Goal: Task Accomplishment & Management: Complete application form

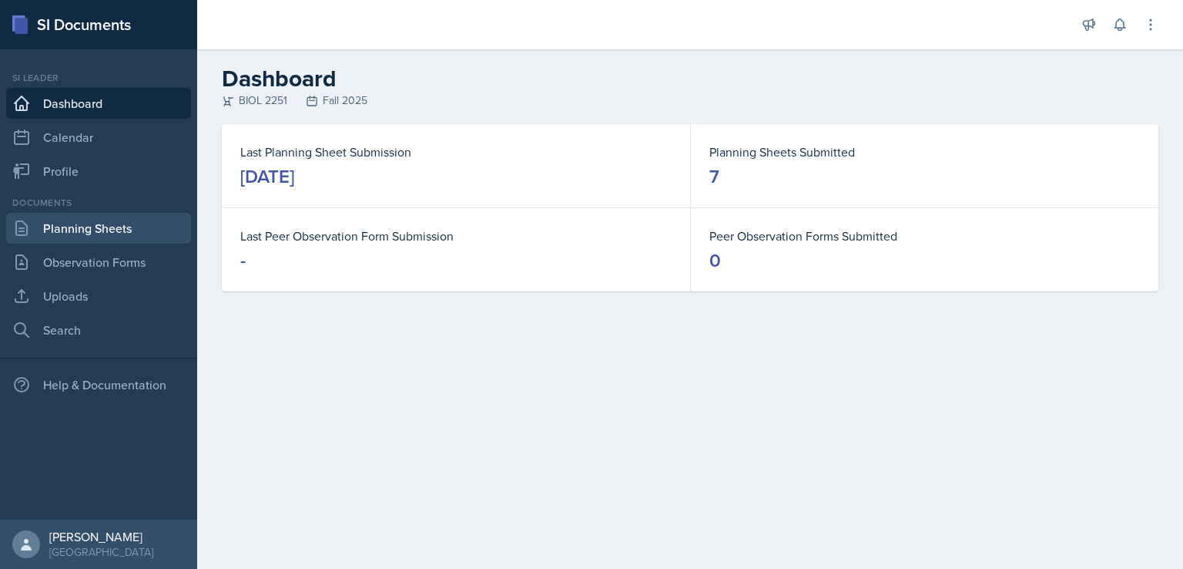
click at [71, 225] on link "Planning Sheets" at bounding box center [98, 228] width 185 height 31
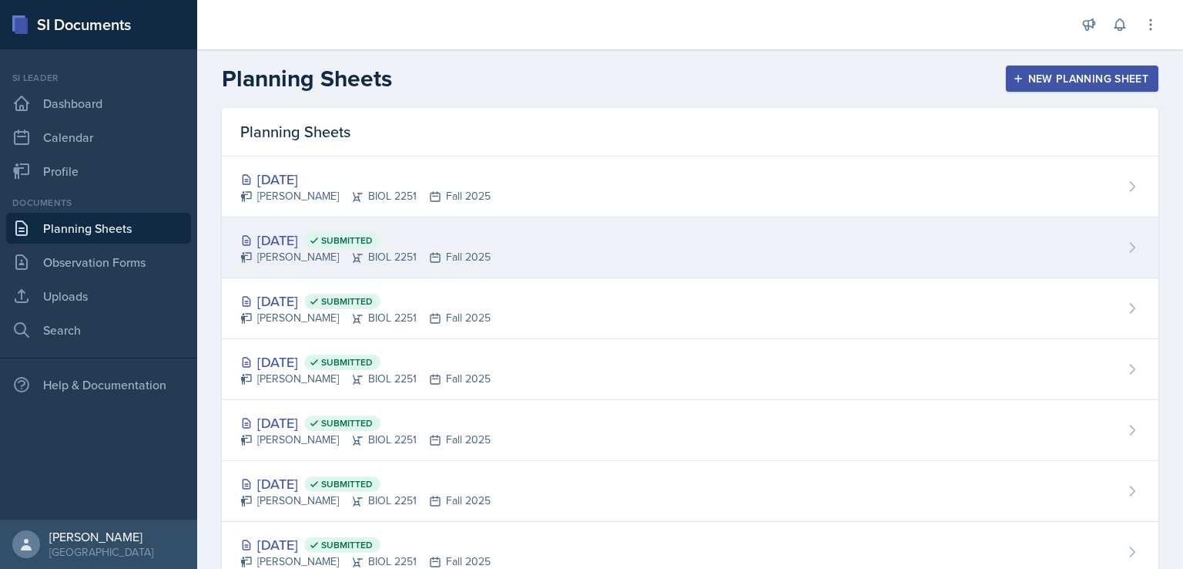
click at [274, 235] on div "[DATE] Submitted" at bounding box center [365, 240] width 250 height 21
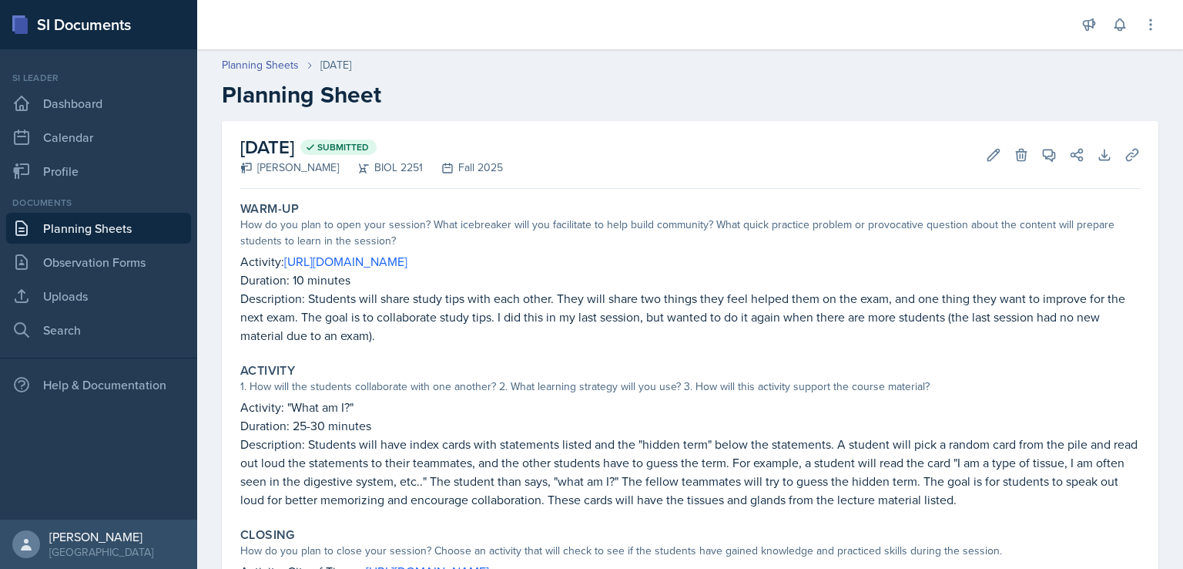
click at [103, 229] on link "Planning Sheets" at bounding box center [98, 228] width 185 height 31
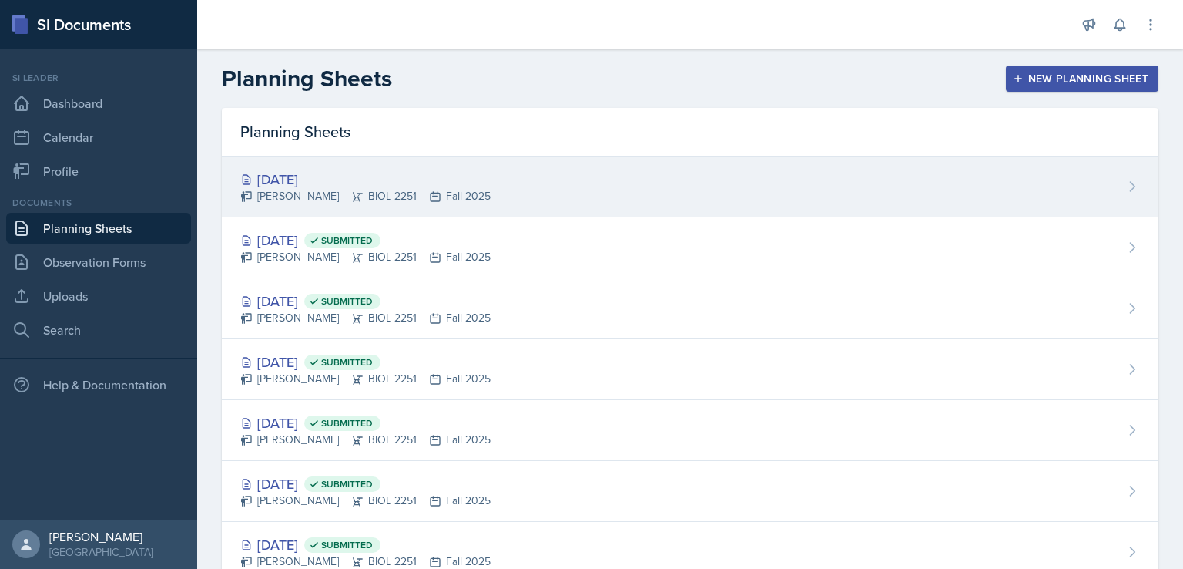
click at [290, 177] on div "[DATE]" at bounding box center [365, 179] width 250 height 21
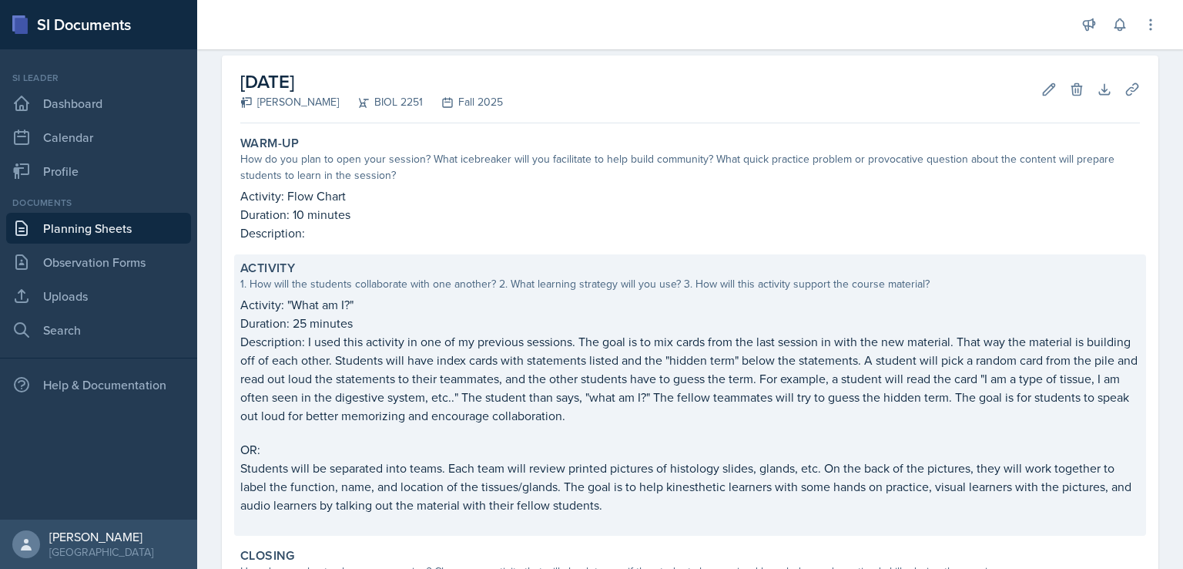
scroll to position [62, 0]
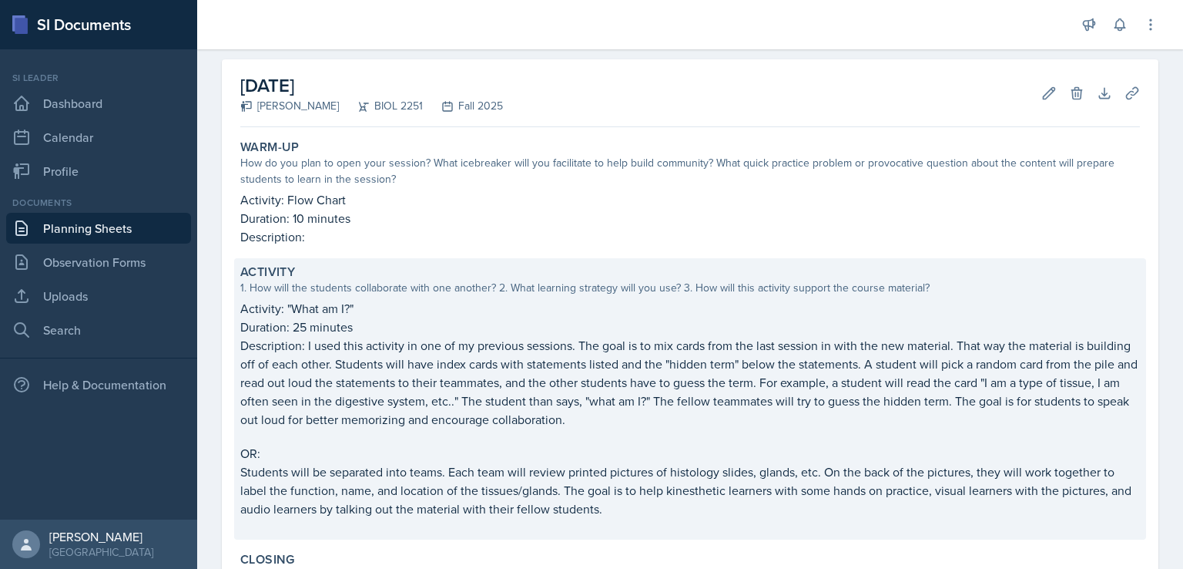
click at [274, 349] on p "Description: I used this activity in one of my previous sessions. The goal is t…" at bounding box center [690, 382] width 900 height 92
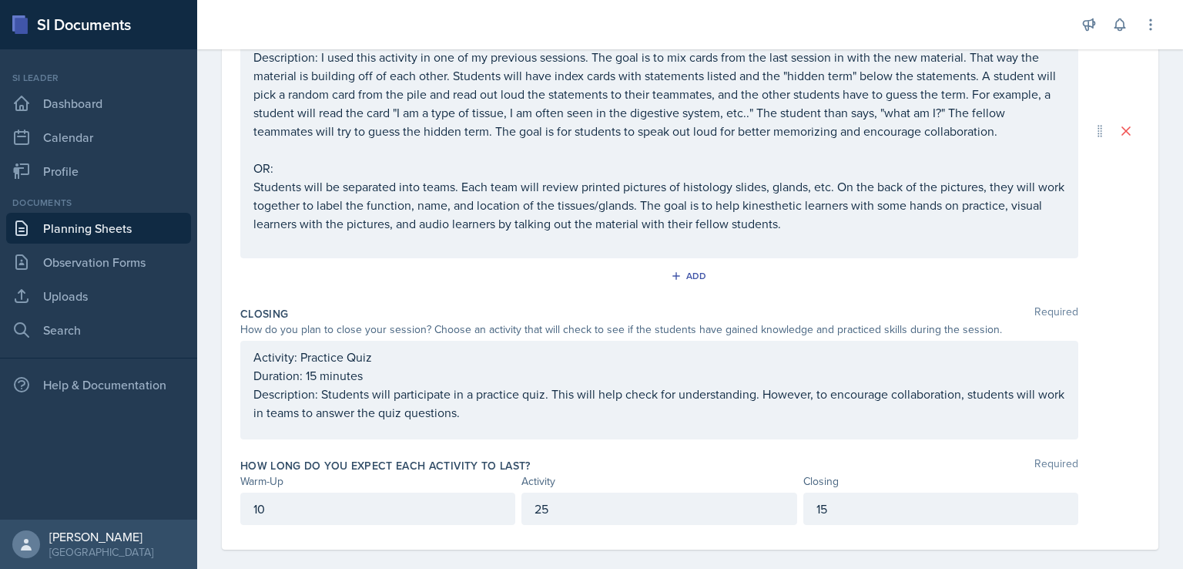
scroll to position [425, 0]
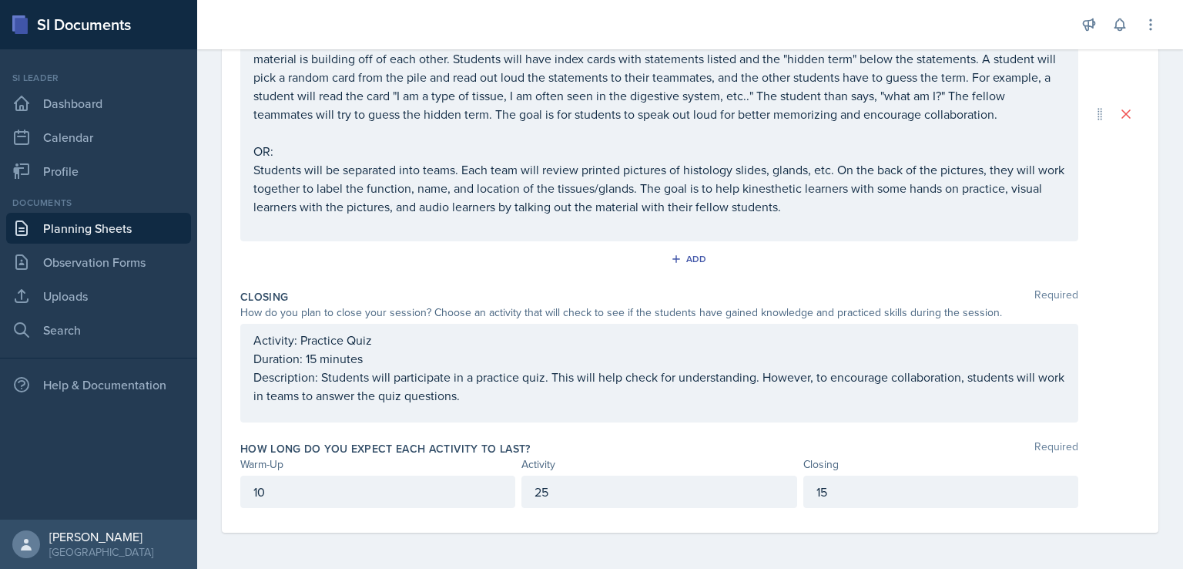
click at [549, 408] on div "Activity: Practice Quiz Duration: 15 minutes Description: Students will partici…" at bounding box center [659, 373] width 838 height 99
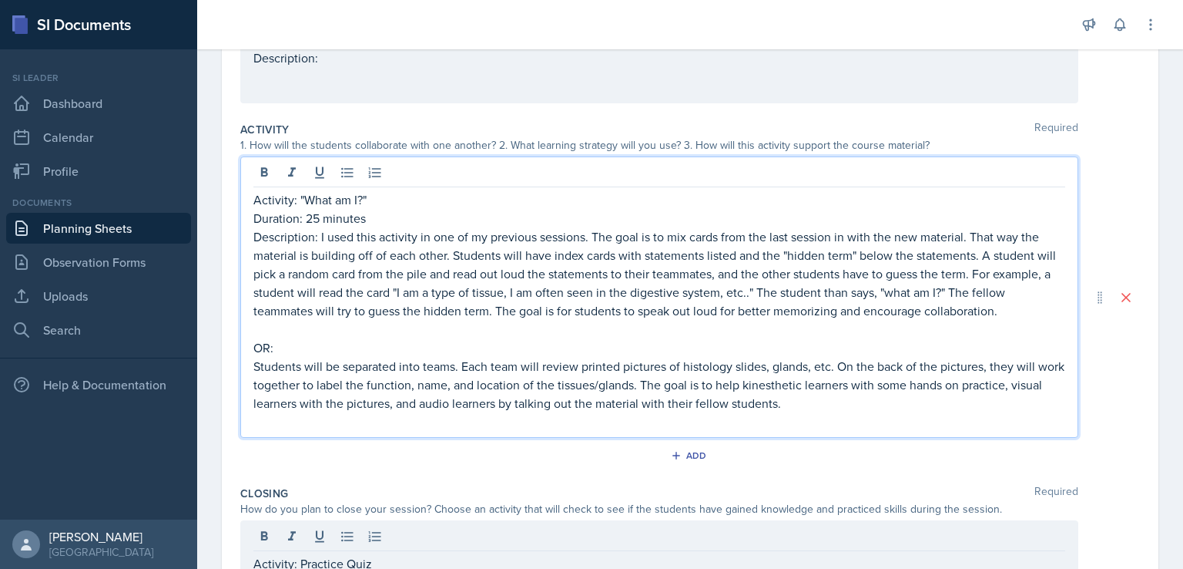
scroll to position [283, 0]
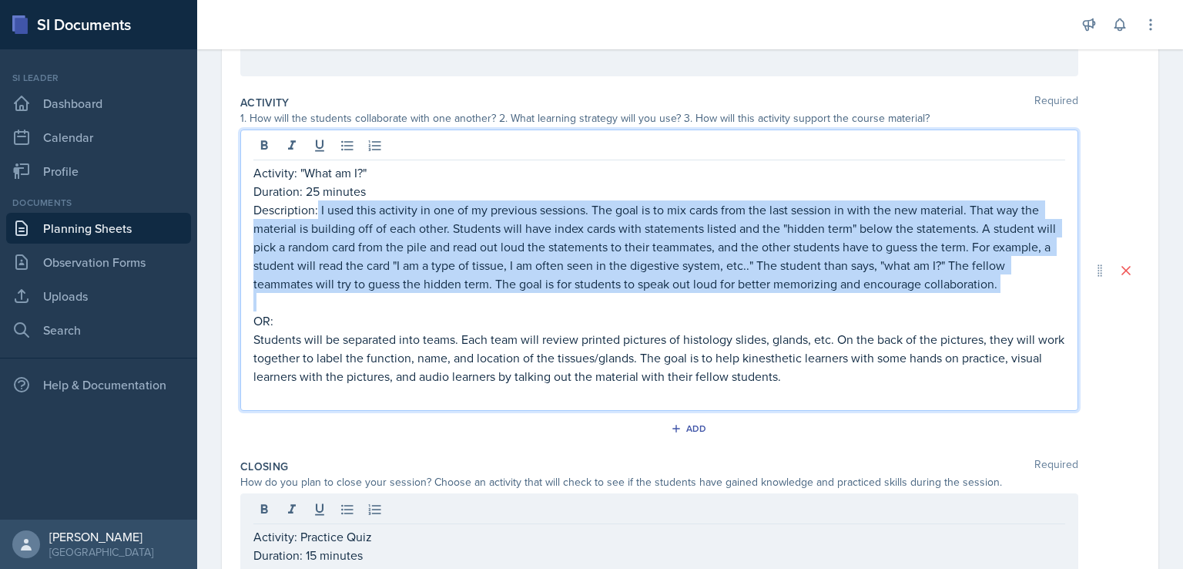
drag, startPoint x: 317, startPoint y: 210, endPoint x: 736, endPoint y: 300, distance: 428.0
click at [736, 300] on div "Activity: "What am I?" Duration: 25 minutes Description: I used this activity i…" at bounding box center [659, 283] width 812 height 240
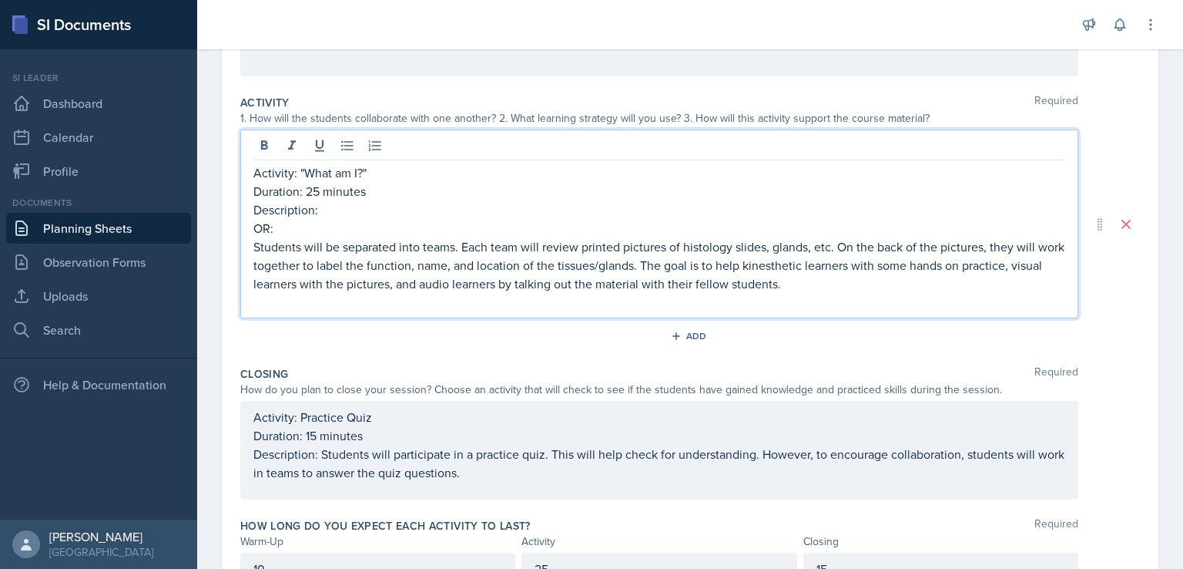
click at [256, 243] on p "Students will be separated into teams. Each team will review printed pictures o…" at bounding box center [659, 264] width 812 height 55
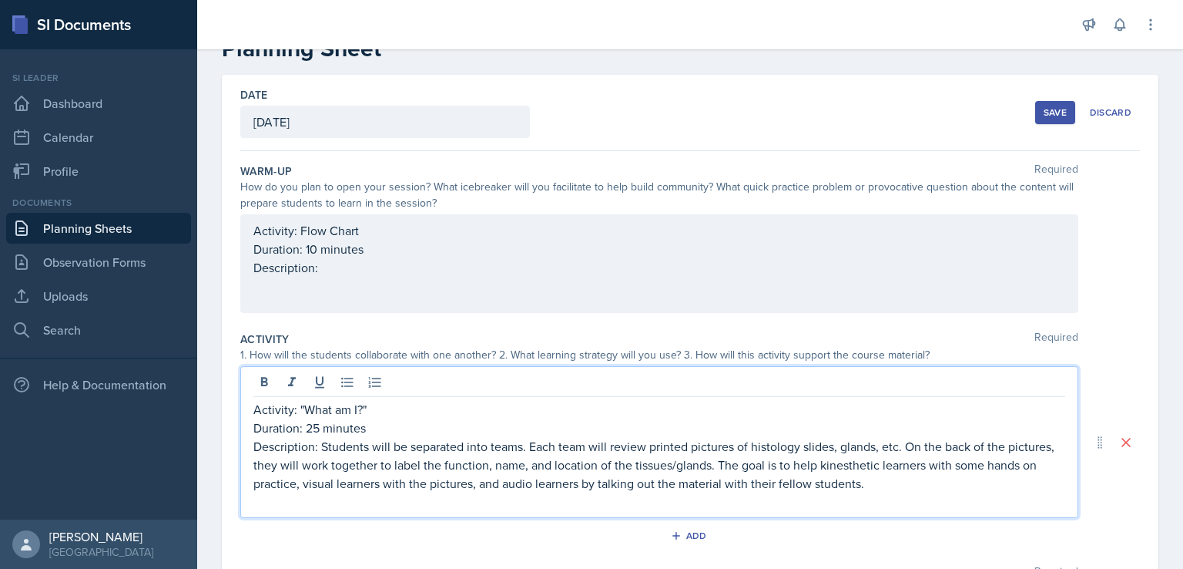
scroll to position [25, 0]
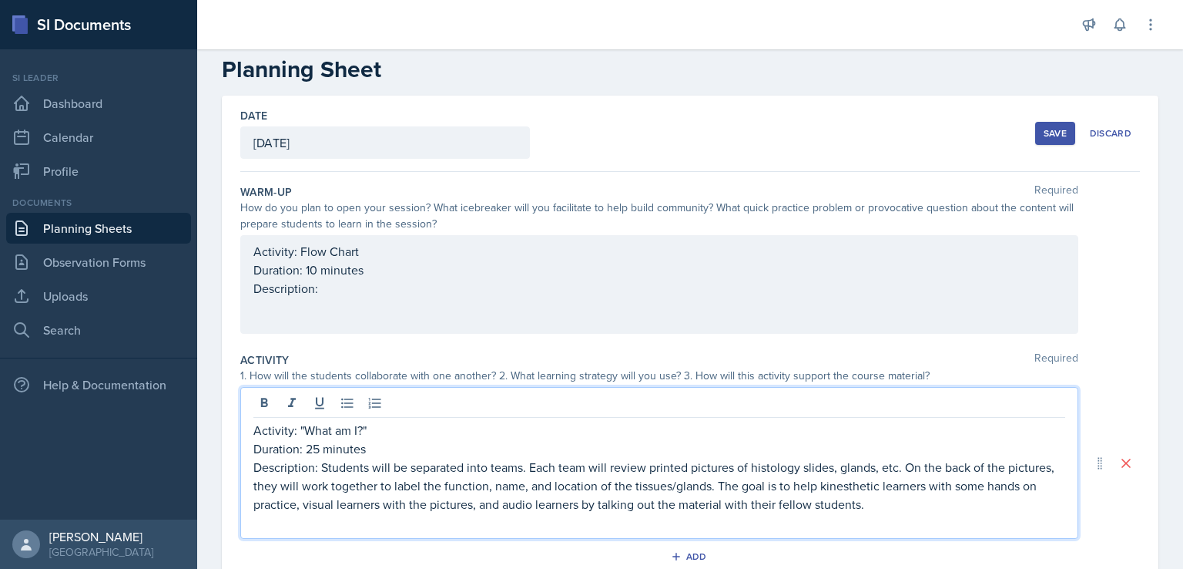
click at [392, 247] on p "Activity: Flow Chart" at bounding box center [659, 251] width 812 height 18
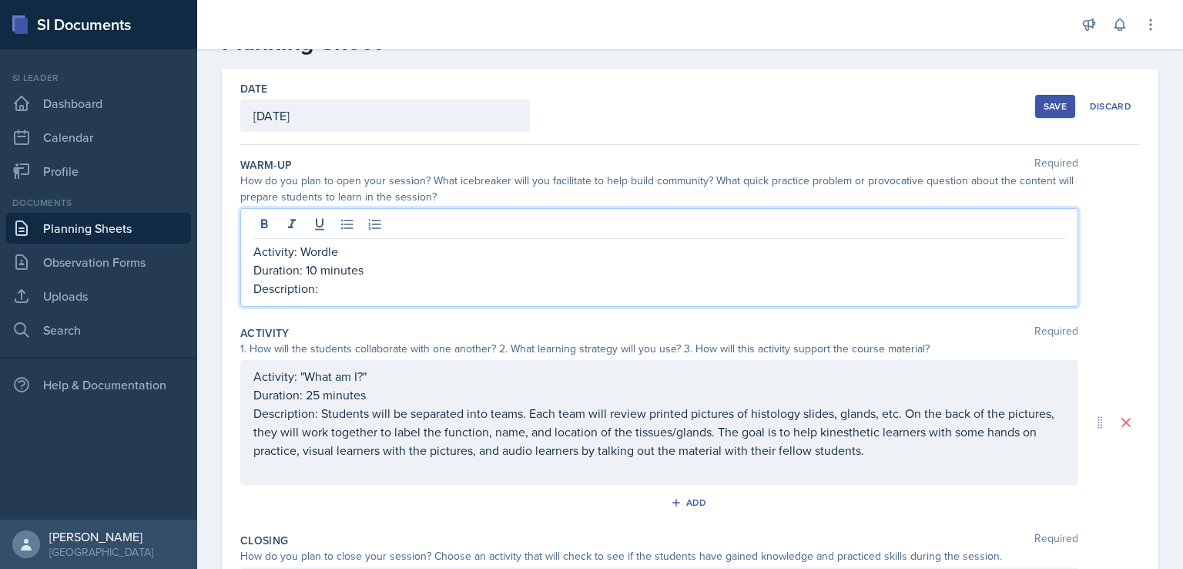
click at [382, 279] on p "Description:" at bounding box center [659, 288] width 812 height 18
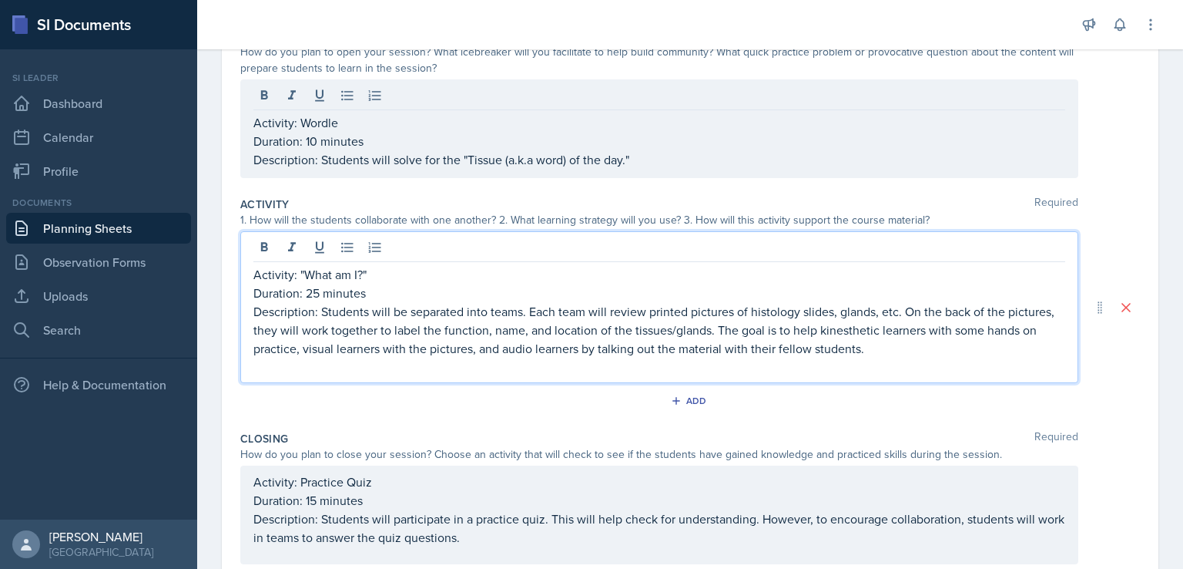
scroll to position [208, 0]
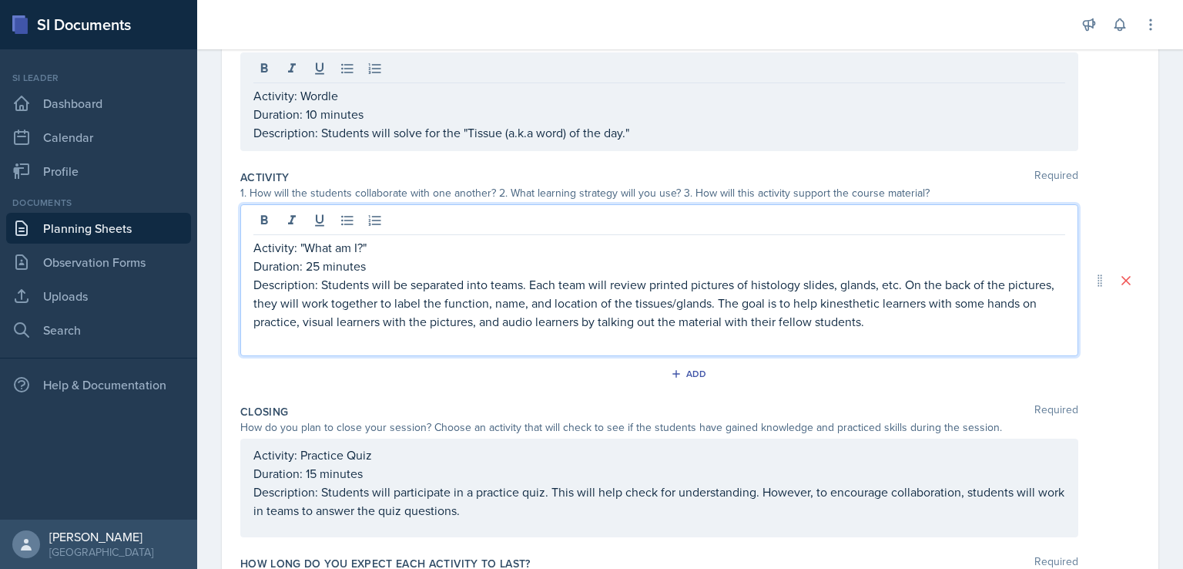
click at [641, 282] on p "Description: Students will be separated into teams. Each team will review print…" at bounding box center [659, 302] width 812 height 55
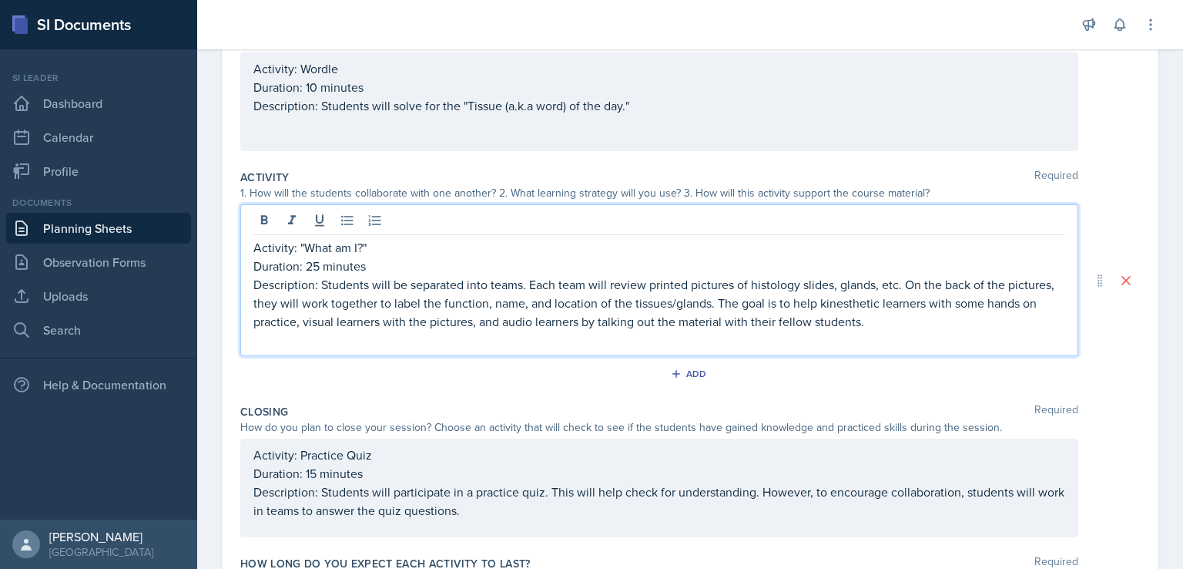
click at [660, 287] on p "Description: Students will be separated into teams. Each team will review print…" at bounding box center [659, 302] width 812 height 55
click at [673, 314] on p "Description: Students will be separated into teams. Each team will review print…" at bounding box center [659, 302] width 812 height 55
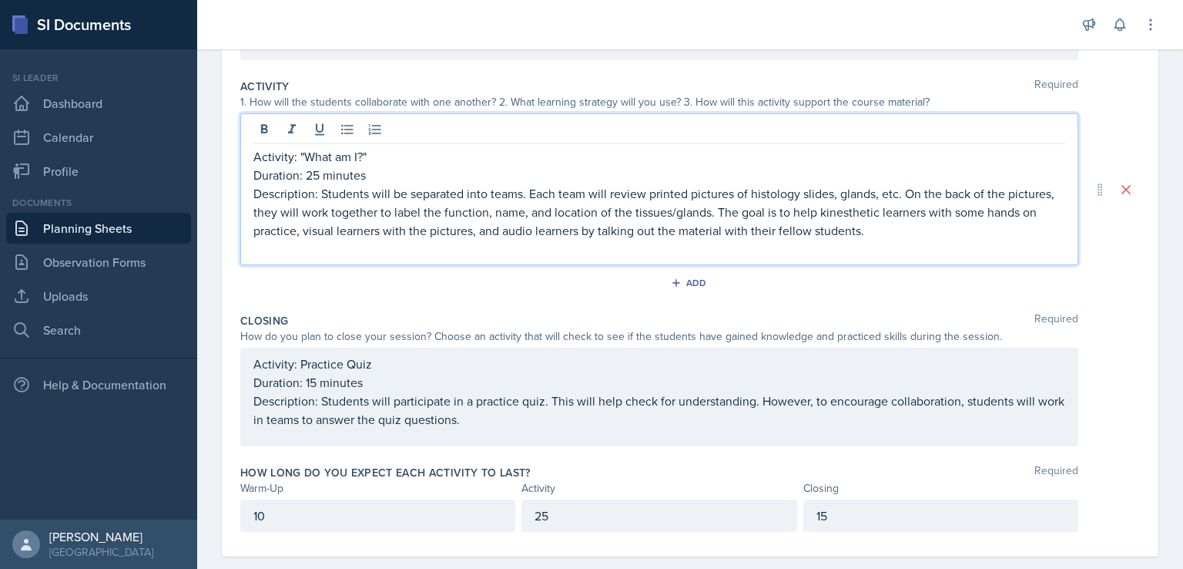
scroll to position [322, 0]
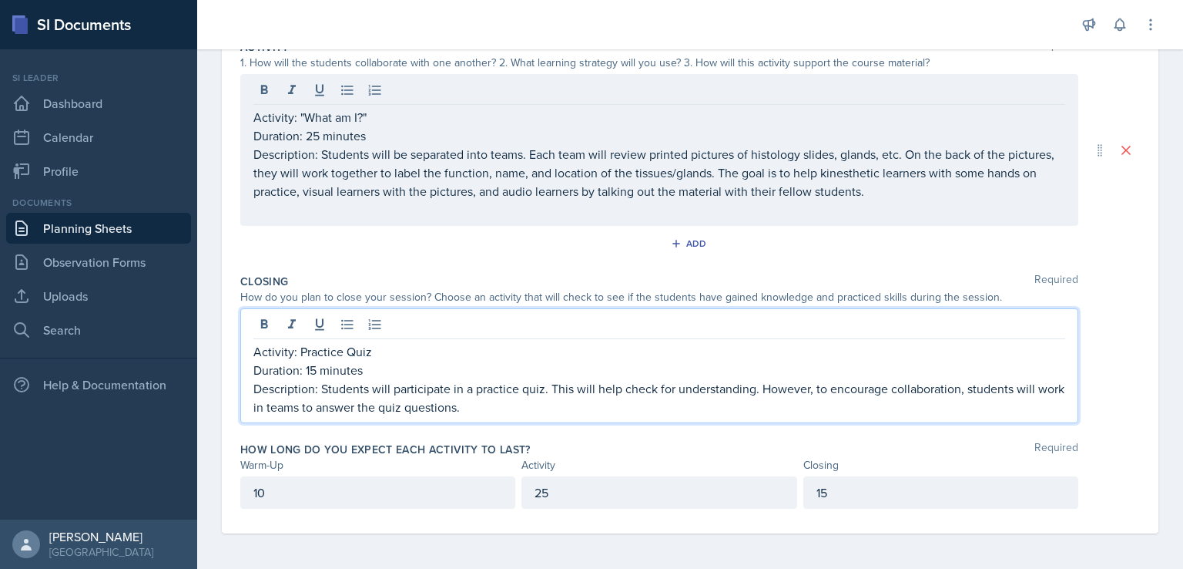
click at [681, 390] on p "Description: Students will participate in a practice quiz. This will help check…" at bounding box center [659, 397] width 812 height 37
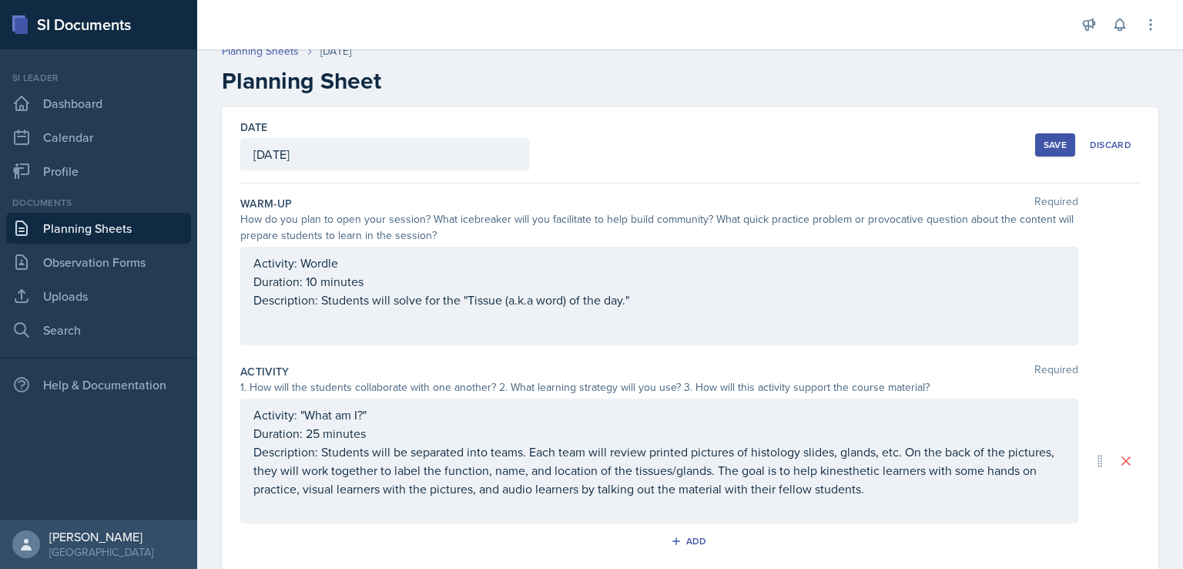
scroll to position [40, 0]
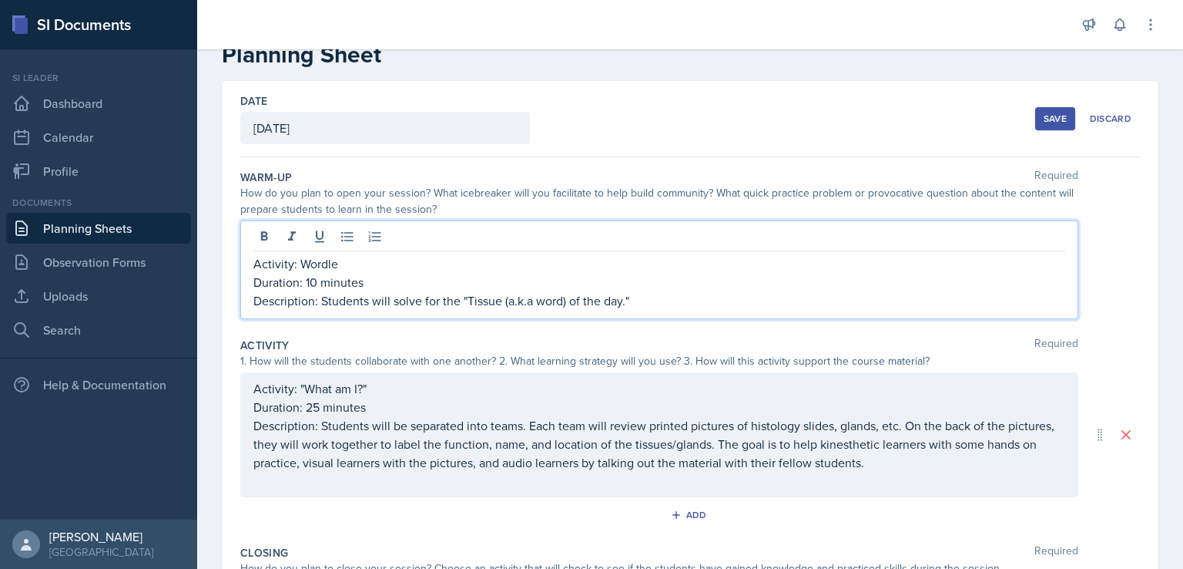
click at [653, 295] on p "Description: Students will solve for the "Tissue (a.k.a word) of the day."" at bounding box center [659, 300] width 812 height 18
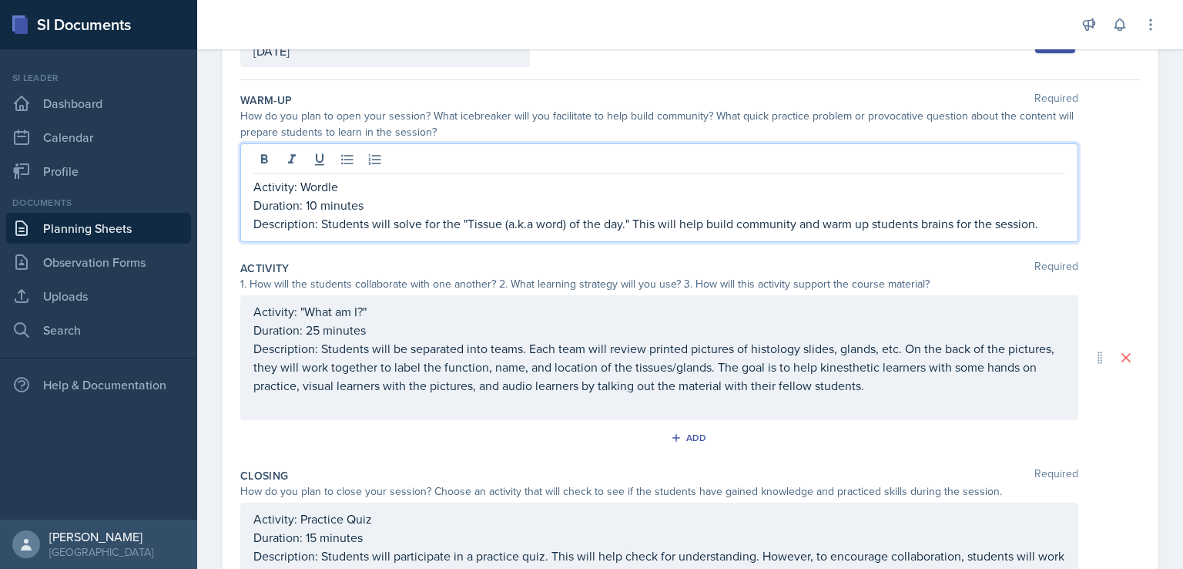
scroll to position [117, 0]
click at [876, 346] on p "Description: Students will be separated into teams. Each team will review print…" at bounding box center [659, 366] width 812 height 55
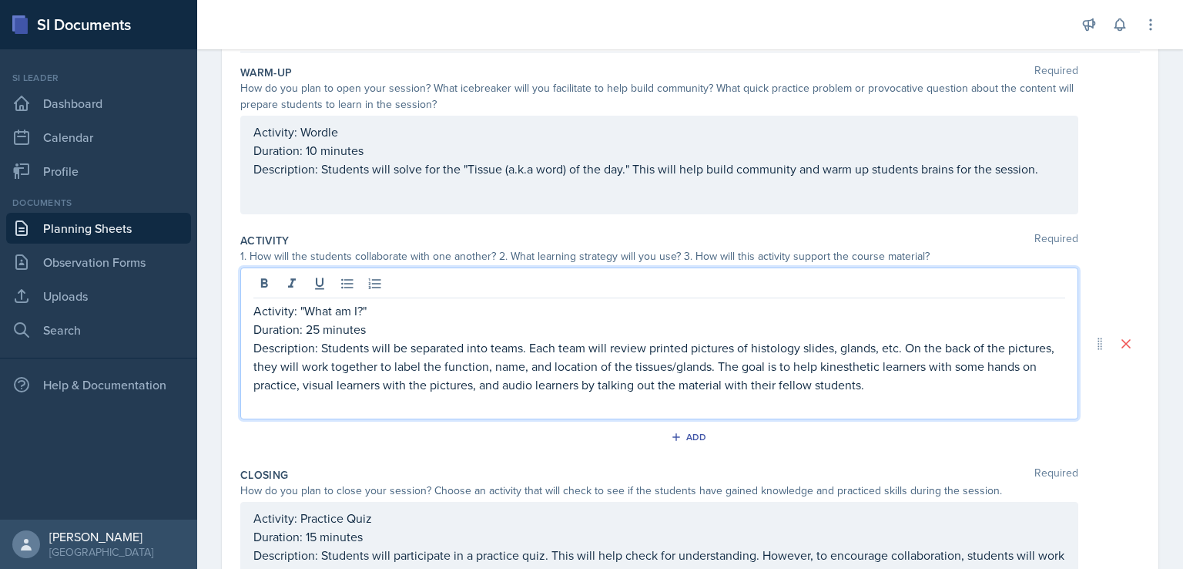
click at [883, 347] on p "Description: Students will be separated into teams. Each team will review print…" at bounding box center [659, 365] width 812 height 55
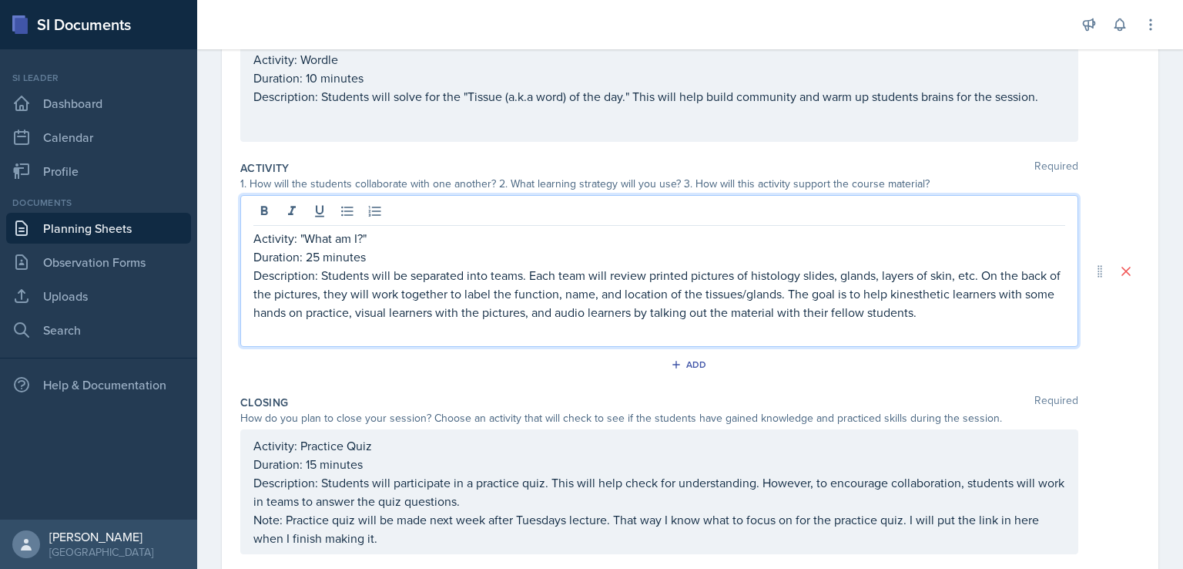
scroll to position [273, 0]
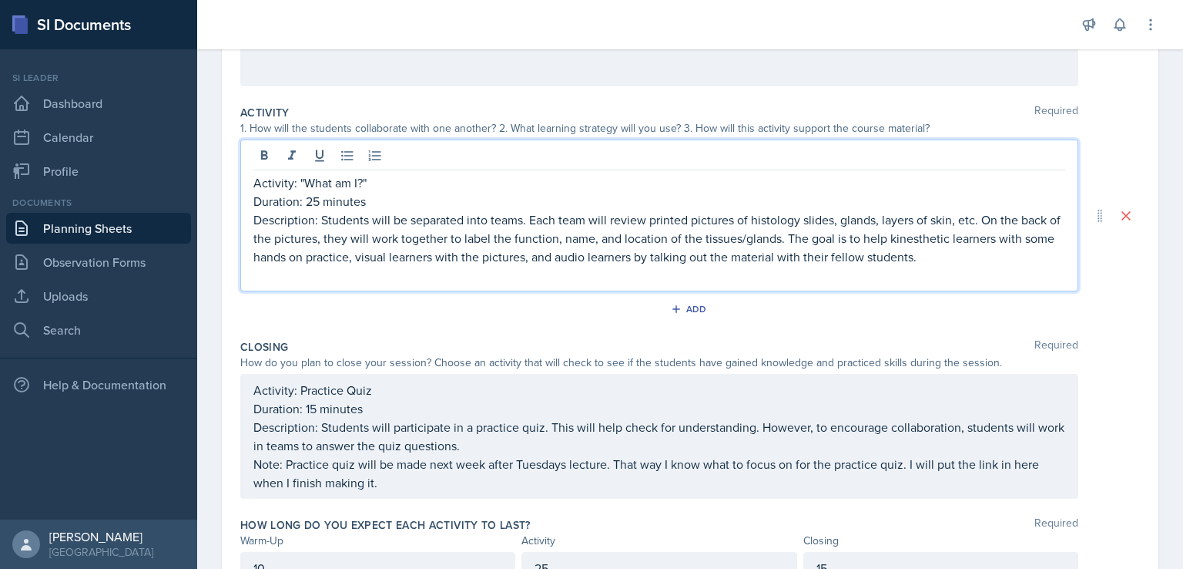
click at [792, 238] on p "Description: Students will be separated into teams. Each team will review print…" at bounding box center [659, 237] width 812 height 55
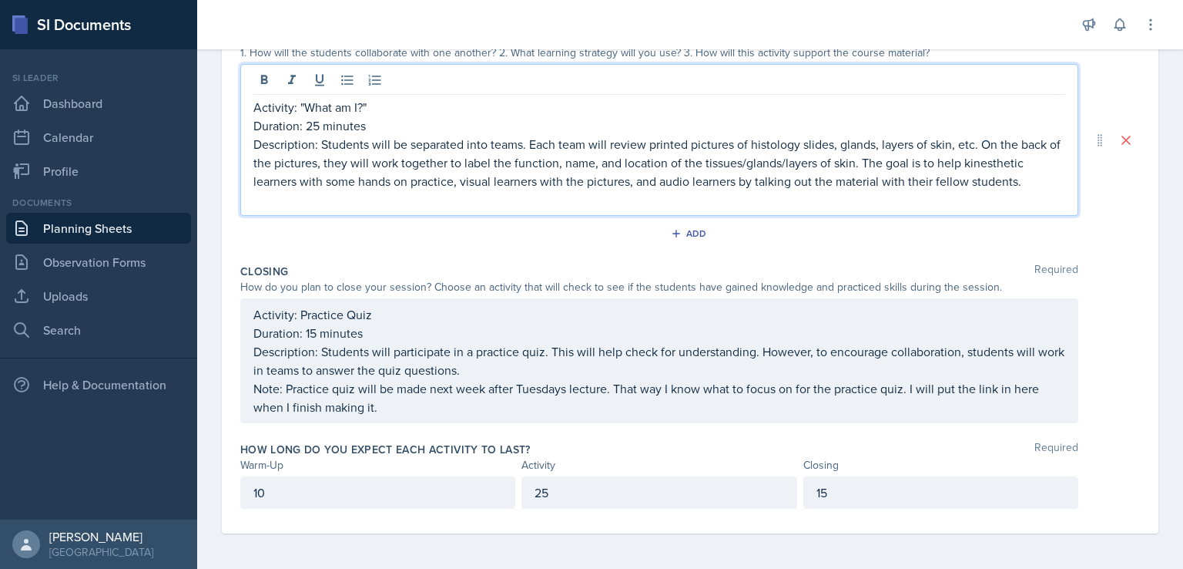
scroll to position [0, 0]
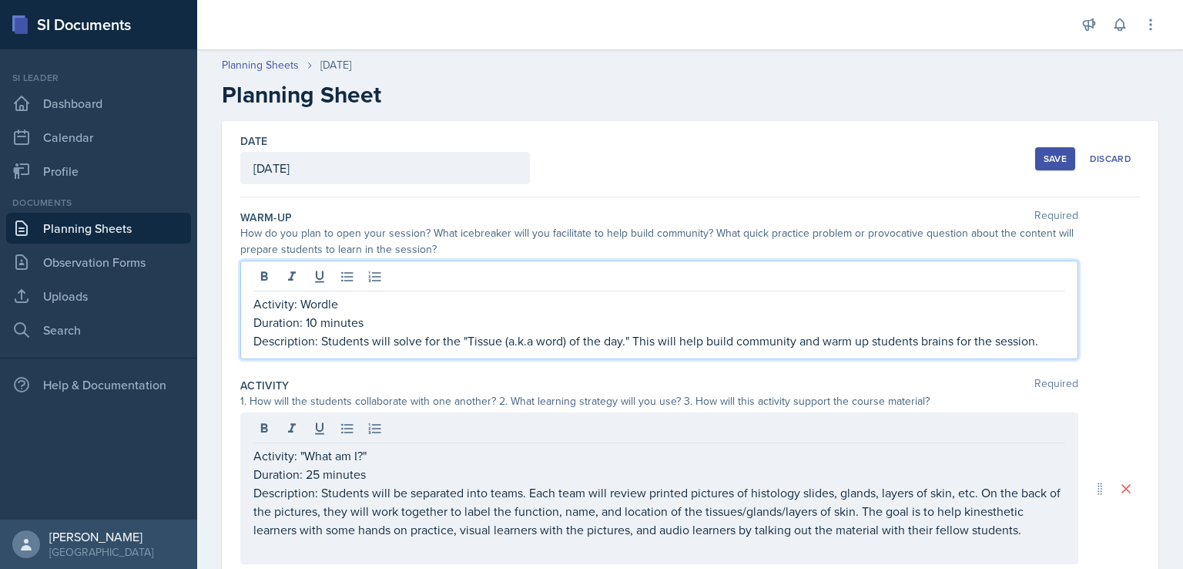
click at [974, 308] on div "Activity: Wordle Duration: 10 minutes Description: Students will solve for the …" at bounding box center [659, 321] width 812 height 55
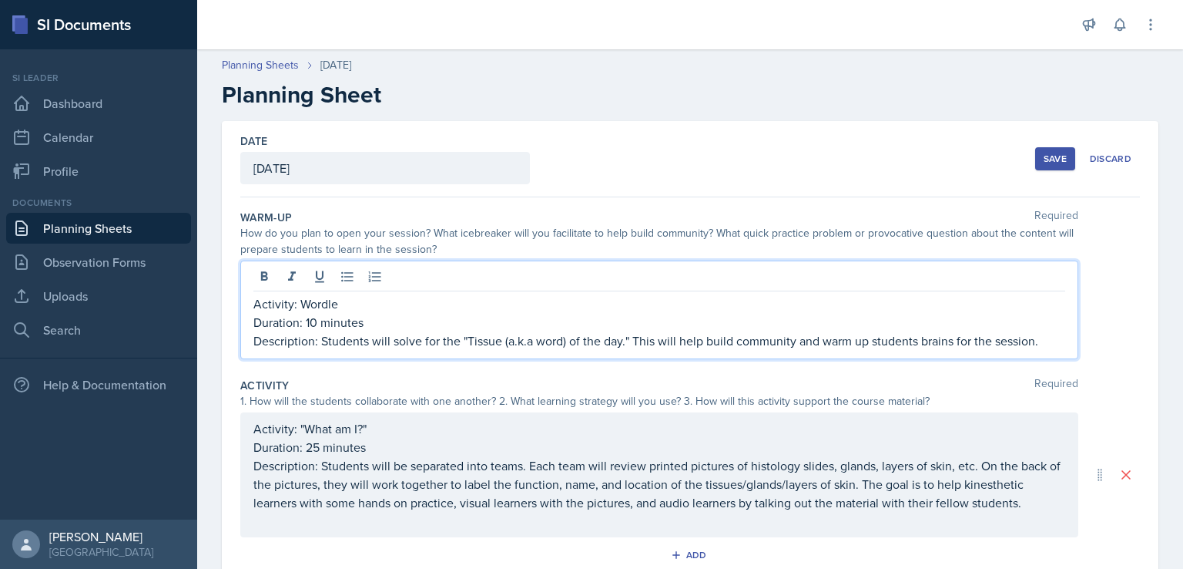
click at [632, 332] on p "Description: Students will solve for the "Tissue (a.k.a word) of the day." This…" at bounding box center [659, 340] width 812 height 18
click at [1045, 343] on p "Description: Students will solve for the "Tissue (a.k.a word) of the day." This…" at bounding box center [659, 340] width 812 height 18
click at [500, 339] on p "Description: Students will solve for the "Tissue (a.k.a word) of the day." This…" at bounding box center [659, 340] width 812 height 18
click at [727, 334] on p "Description: Students will solve for the "Anatomy (a.k.a word) of the day." Thi…" at bounding box center [659, 340] width 812 height 18
click at [578, 343] on p "Description: Students will solve for the "Anatomy (a.k.a word) of the day." Thi…" at bounding box center [659, 340] width 812 height 18
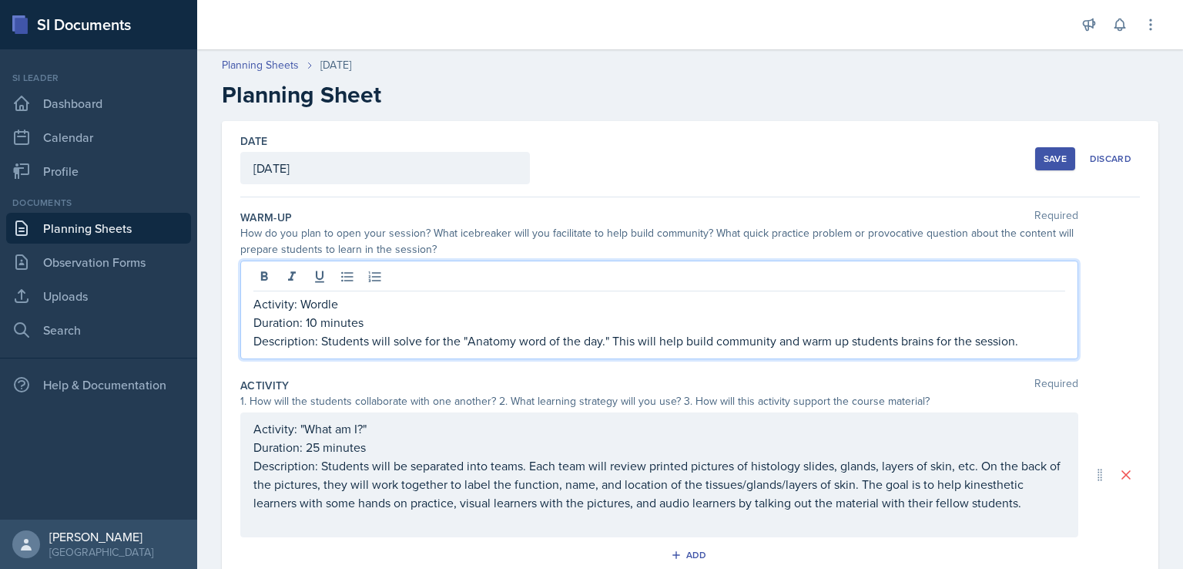
click at [1023, 339] on p "Description: Students will solve for the "Anatomy word of the day." This will h…" at bounding box center [659, 340] width 812 height 18
click at [532, 306] on p "Activity: Wordle" at bounding box center [659, 303] width 812 height 18
click at [462, 297] on link "[URL][DOMAIN_NAME]" at bounding box center [399, 303] width 123 height 17
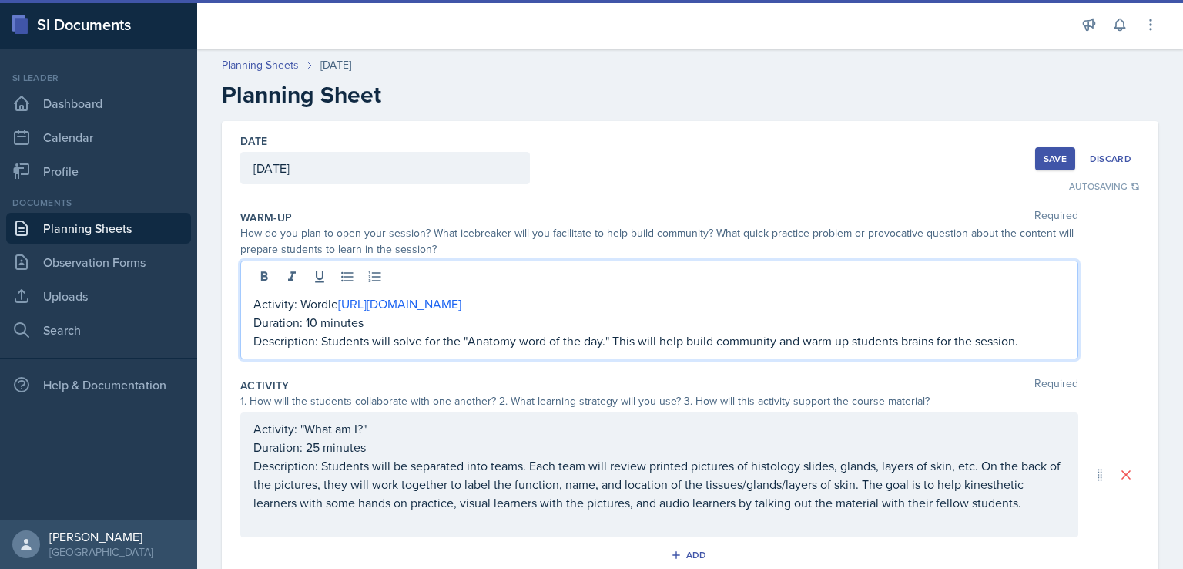
click at [660, 417] on div "Activity: "What am I?" Duration: 25 minutes Description: Students will be separ…" at bounding box center [659, 474] width 838 height 125
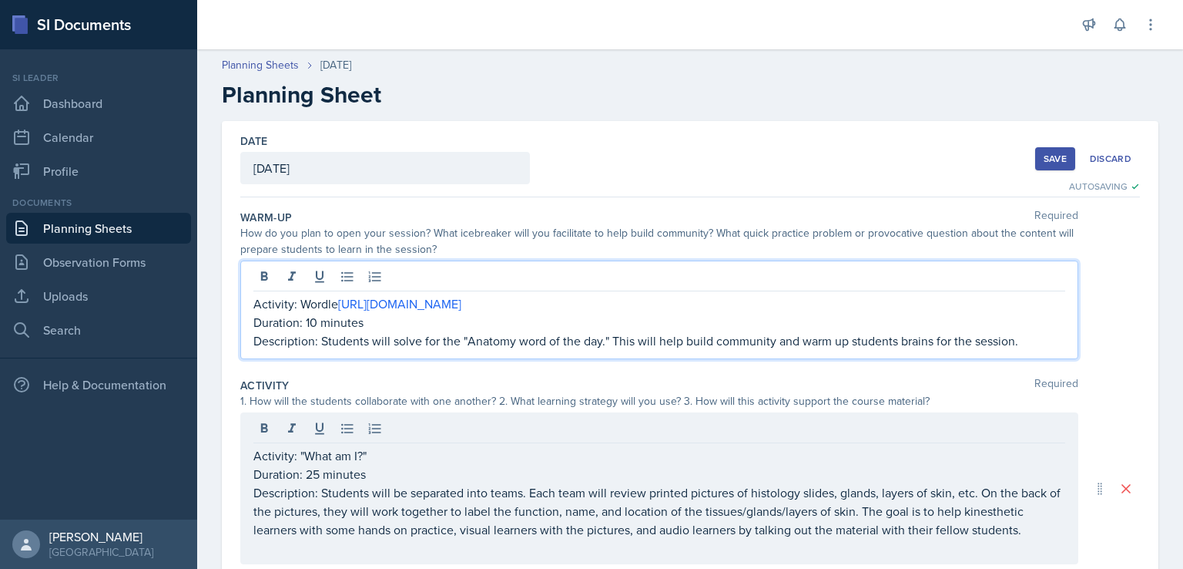
click at [320, 297] on div "Activity: Wordle [URL][DOMAIN_NAME] Duration: 10 minutes Description: Students …" at bounding box center [659, 321] width 812 height 55
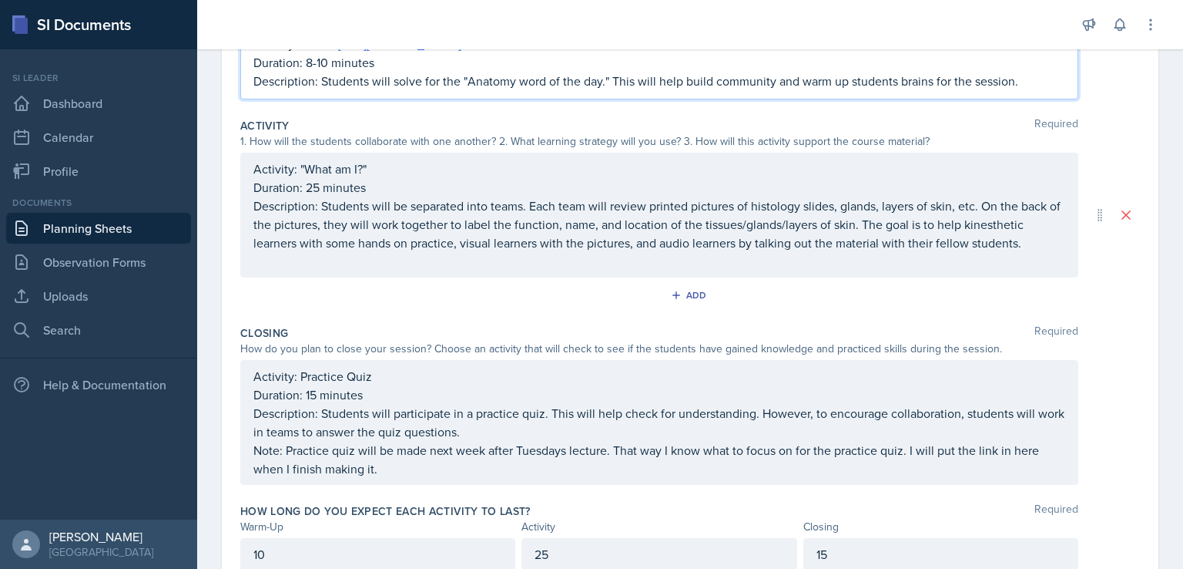
scroll to position [321, 0]
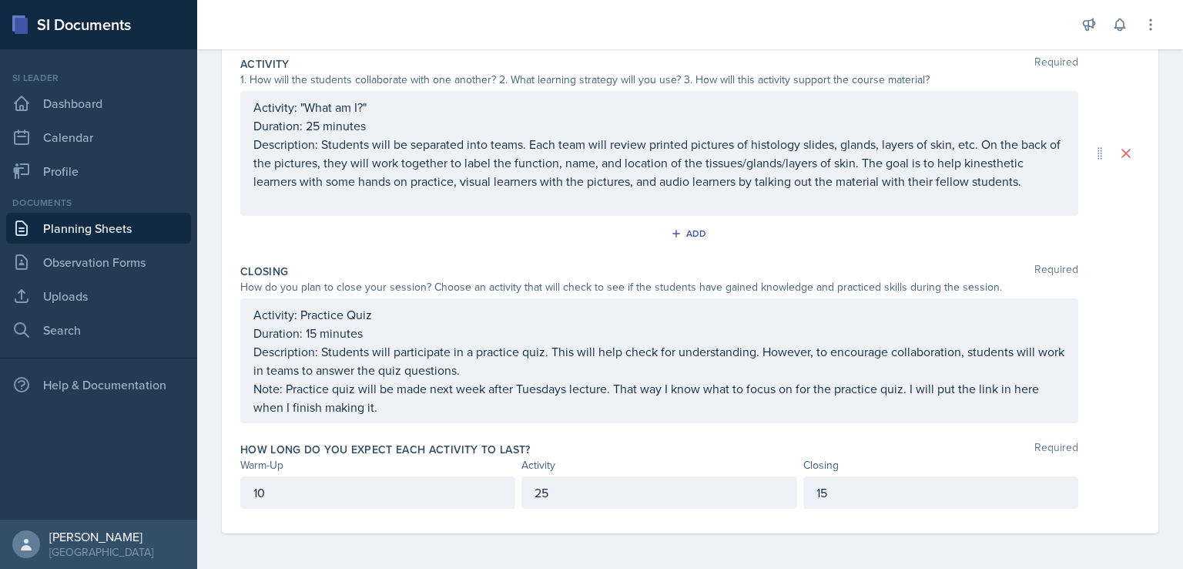
click at [900, 385] on p "Note: Practice quiz will be made next week after Tuesdays lecture. That way I k…" at bounding box center [659, 397] width 812 height 37
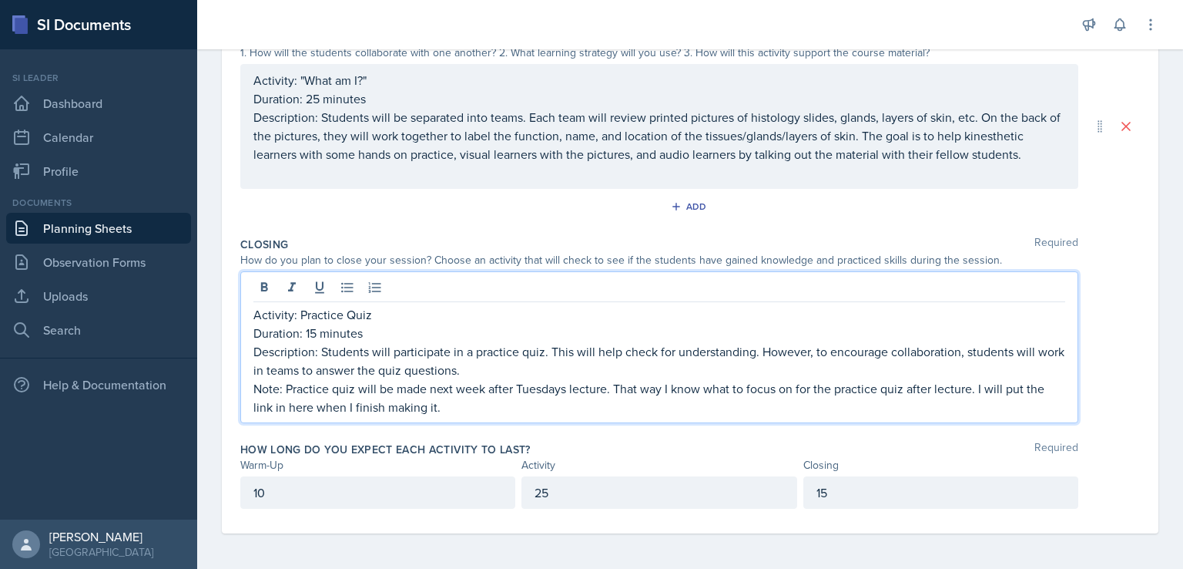
click at [837, 403] on p "Note: Practice quiz will be made next week after Tuesdays lecture. That way I k…" at bounding box center [659, 397] width 812 height 37
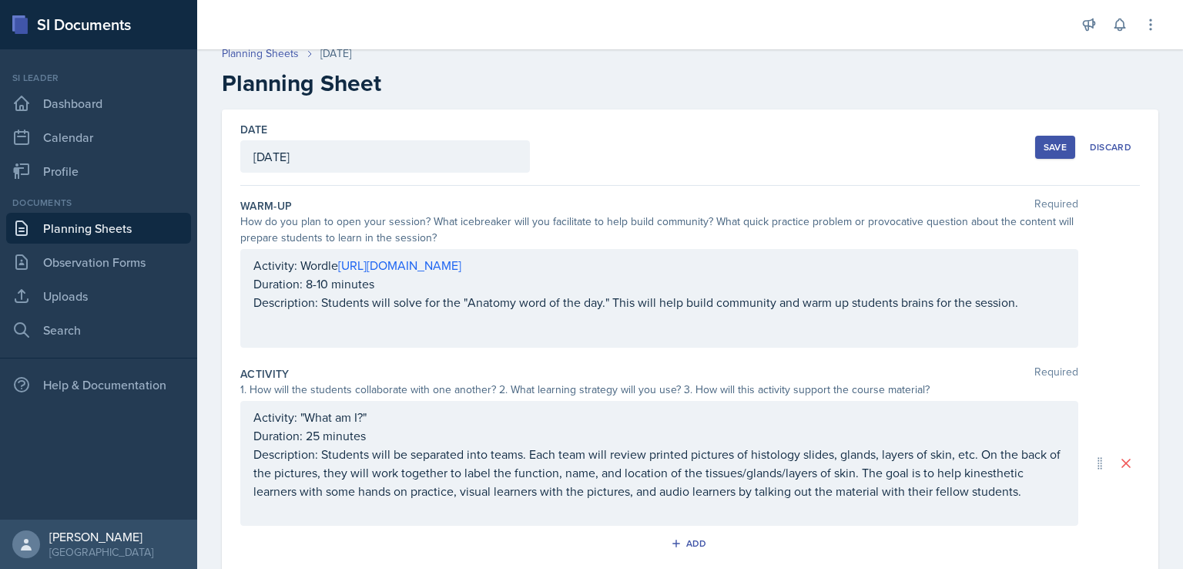
scroll to position [0, 0]
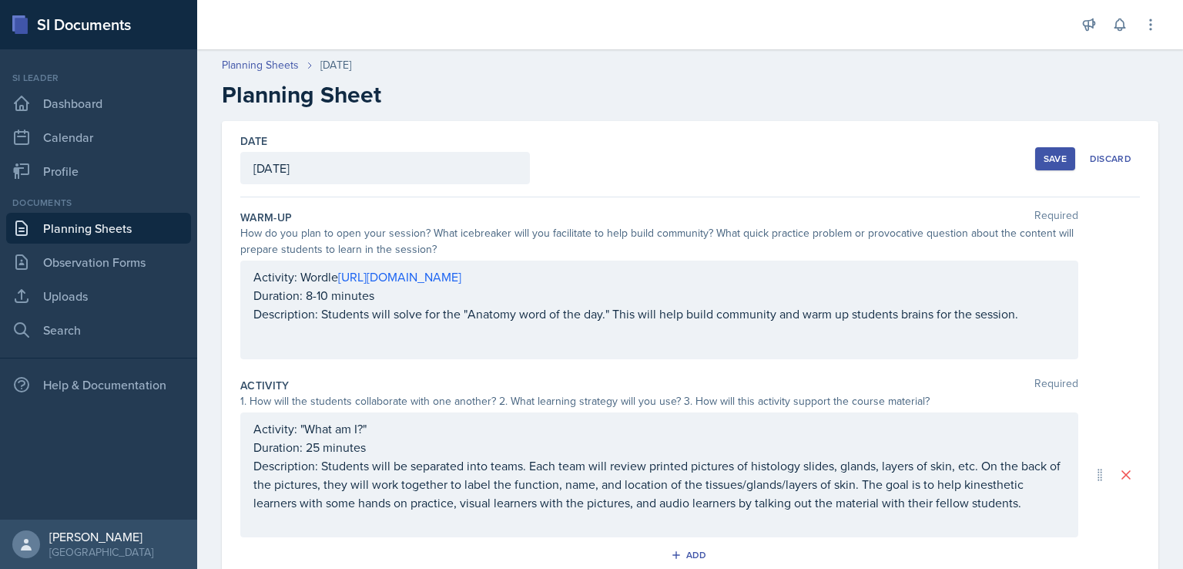
click at [1044, 156] on div "Save" at bounding box center [1055, 159] width 23 height 12
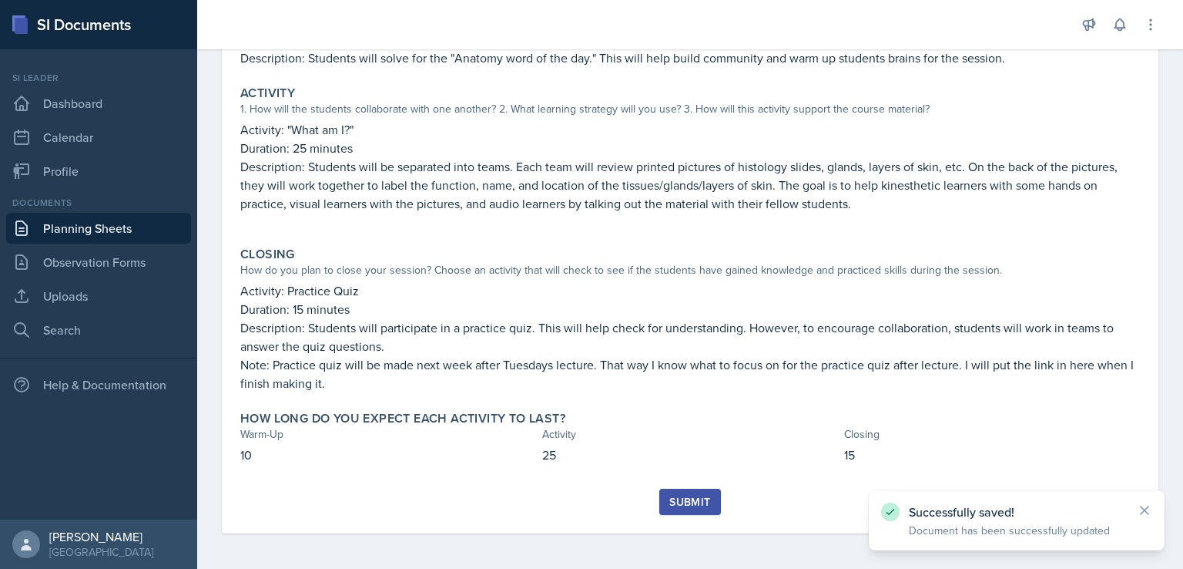
scroll to position [241, 0]
click at [684, 509] on button "Submit" at bounding box center [690, 501] width 61 height 26
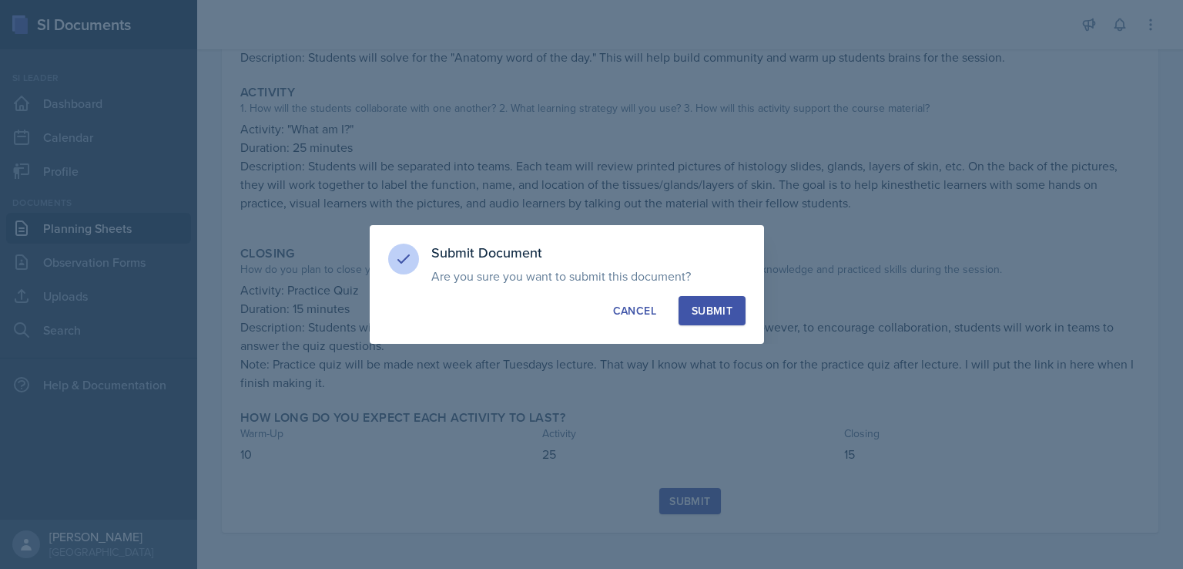
click at [720, 307] on div "Submit" at bounding box center [712, 310] width 41 height 15
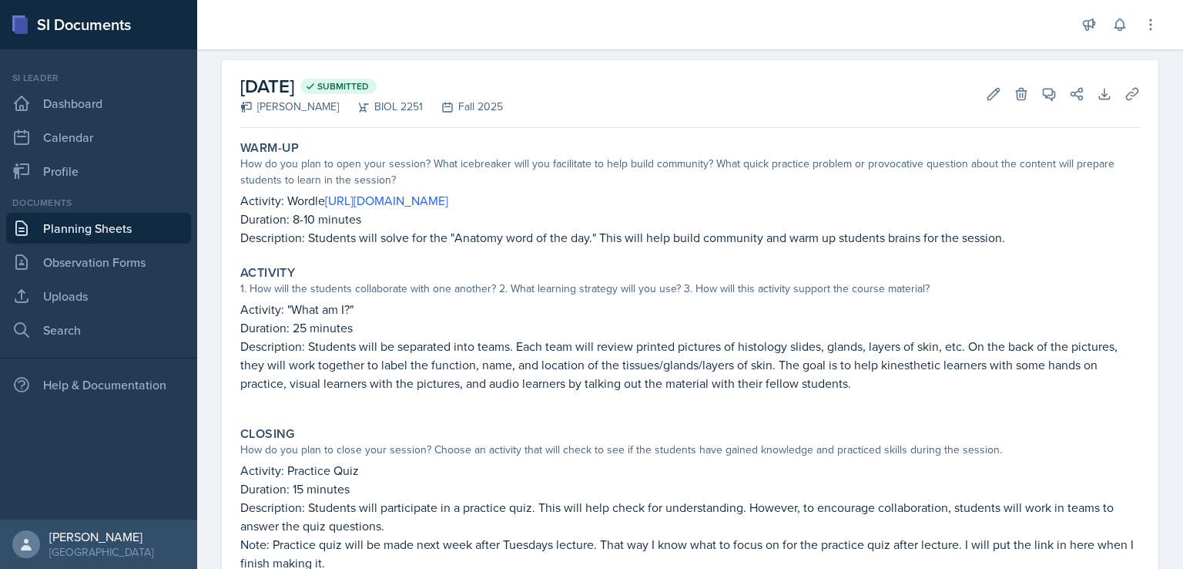
scroll to position [0, 0]
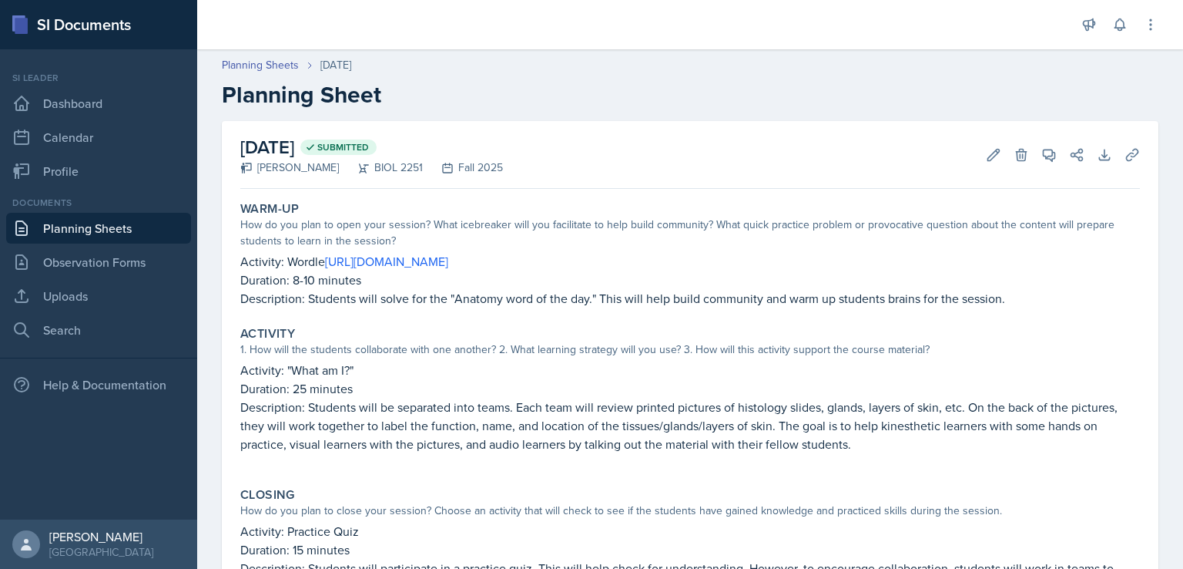
click at [136, 224] on link "Planning Sheets" at bounding box center [98, 228] width 185 height 31
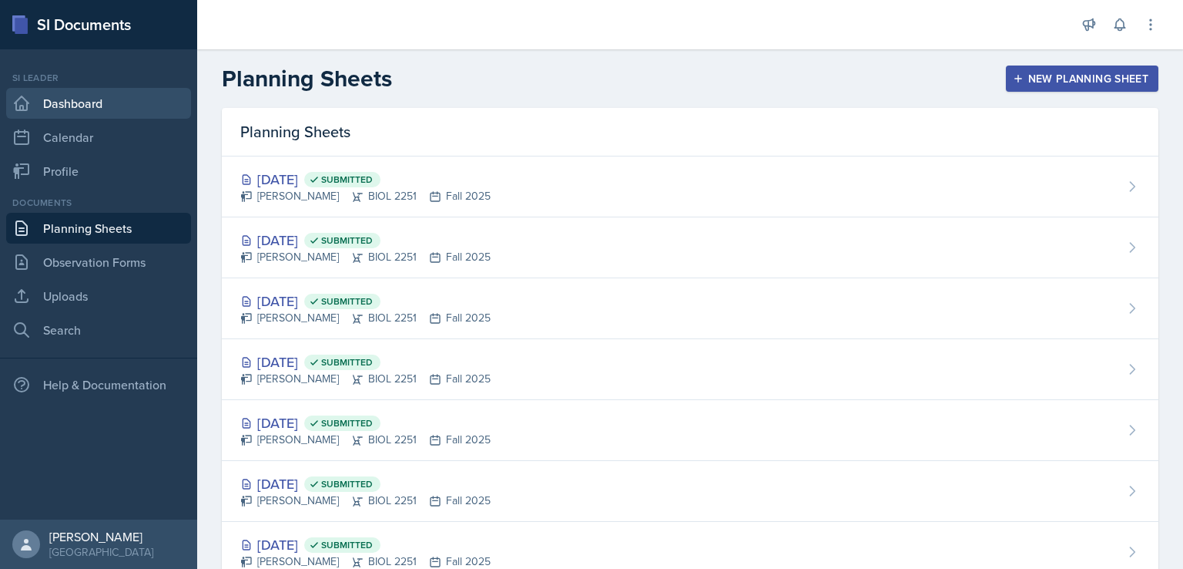
click at [156, 103] on link "Dashboard" at bounding box center [98, 103] width 185 height 31
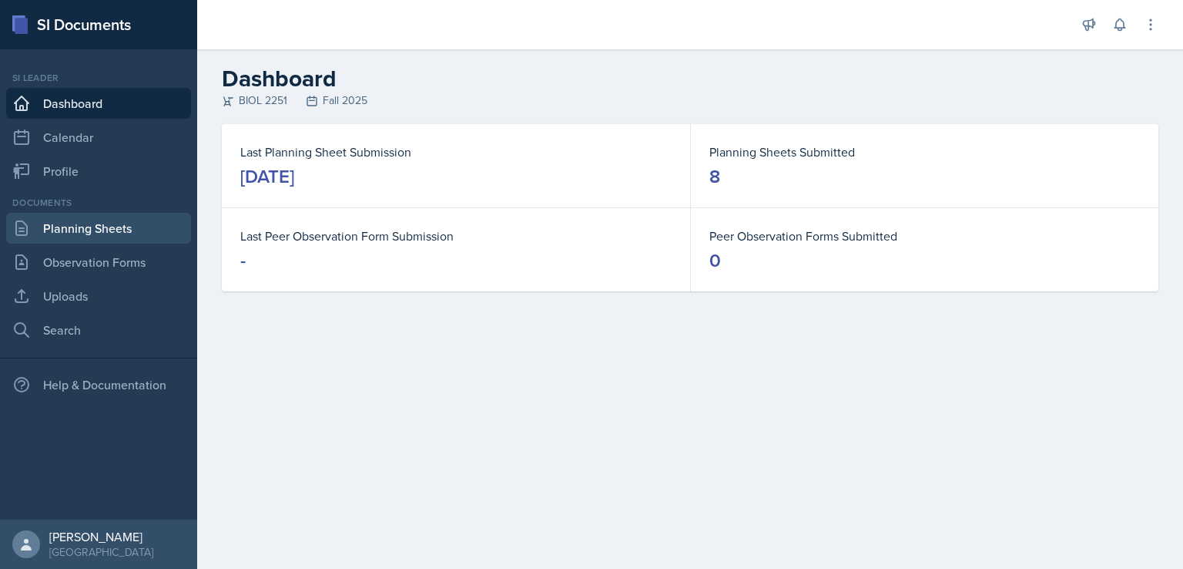
click at [111, 227] on link "Planning Sheets" at bounding box center [98, 228] width 185 height 31
